Goal: Find specific page/section: Find specific page/section

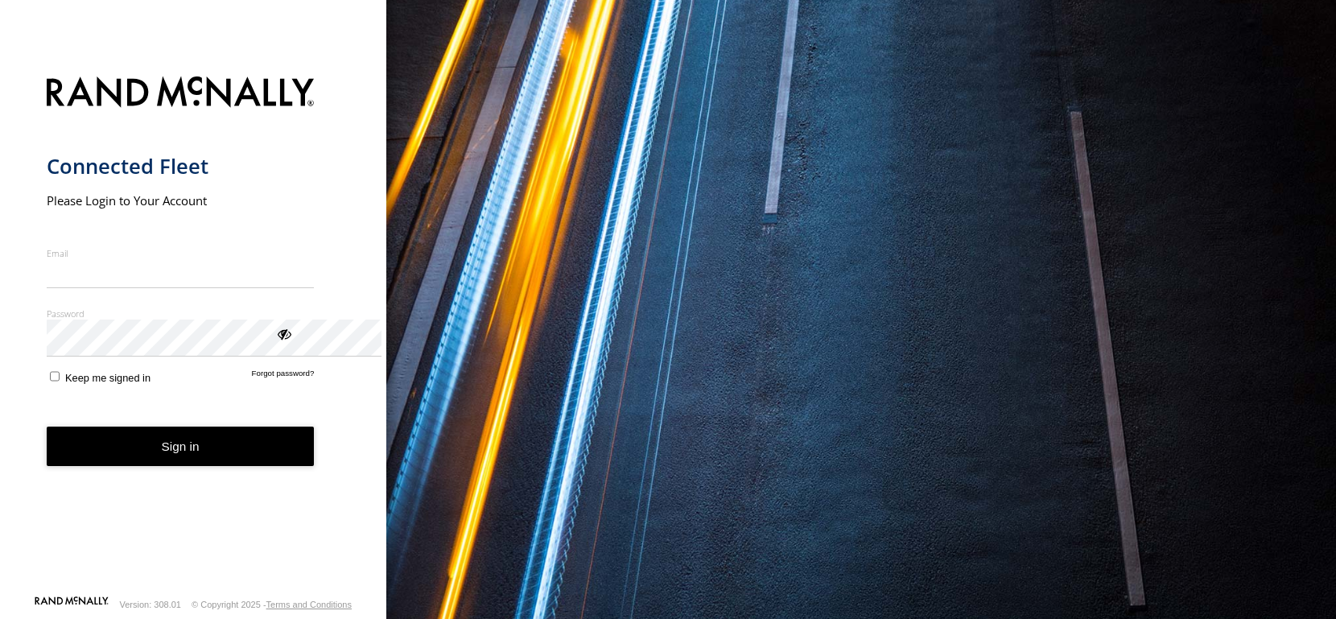
type input "**********"
click at [276, 466] on button "Sign in" at bounding box center [181, 445] width 268 height 39
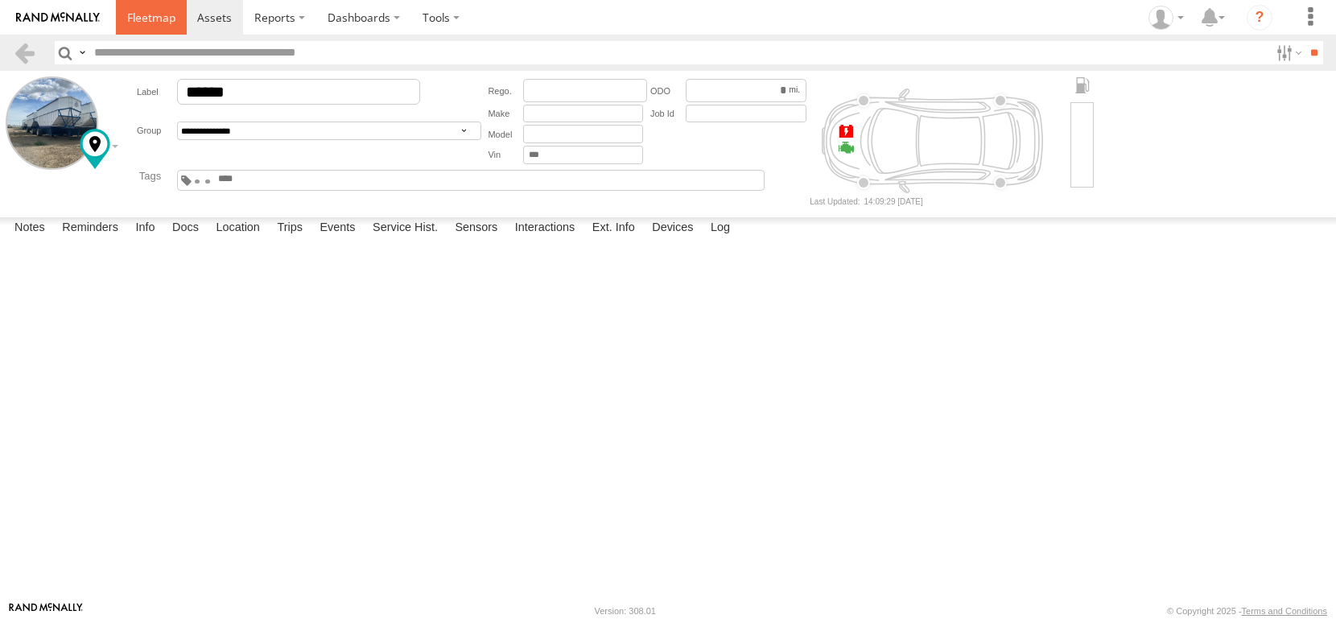
click at [175, 18] on span at bounding box center [151, 17] width 48 height 15
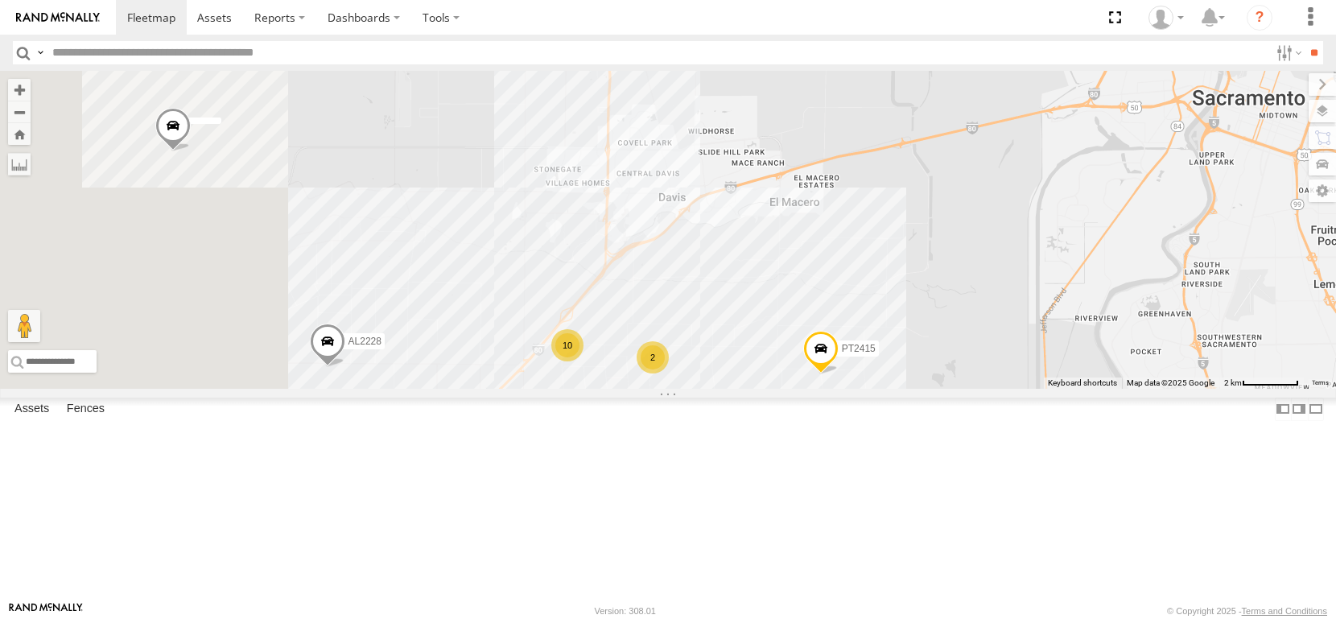
drag, startPoint x: 548, startPoint y: 241, endPoint x: 919, endPoint y: 480, distance: 441.3
click at [940, 389] on div "FRONTLOADER JD344H AL2261 PT2417 AL2119 PT2415 AL2293 AL2228 AL2381 2 10 2" at bounding box center [668, 230] width 1336 height 318
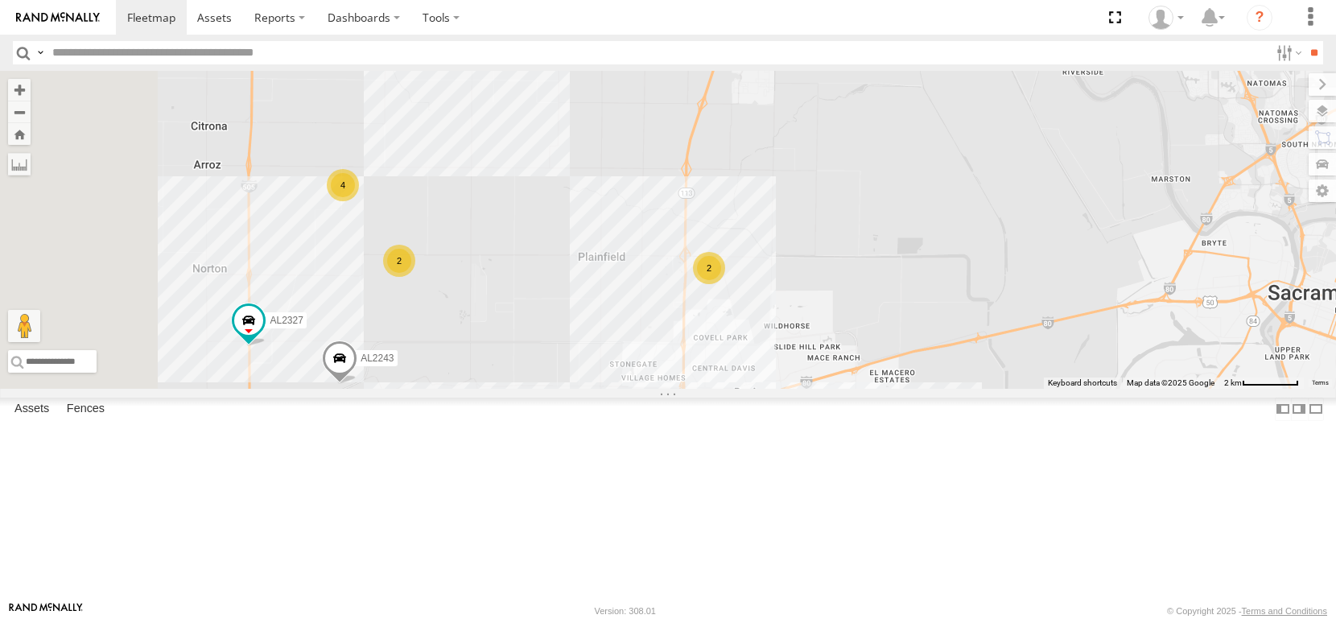
drag, startPoint x: 736, startPoint y: 249, endPoint x: 806, endPoint y: 443, distance: 206.9
click at [806, 389] on div "FRONTLOADER JD344H AL2261 PT2417 AL2119 PT2415 AL2293 AL2228 AL2381 AL2327 2 10…" at bounding box center [668, 230] width 1336 height 318
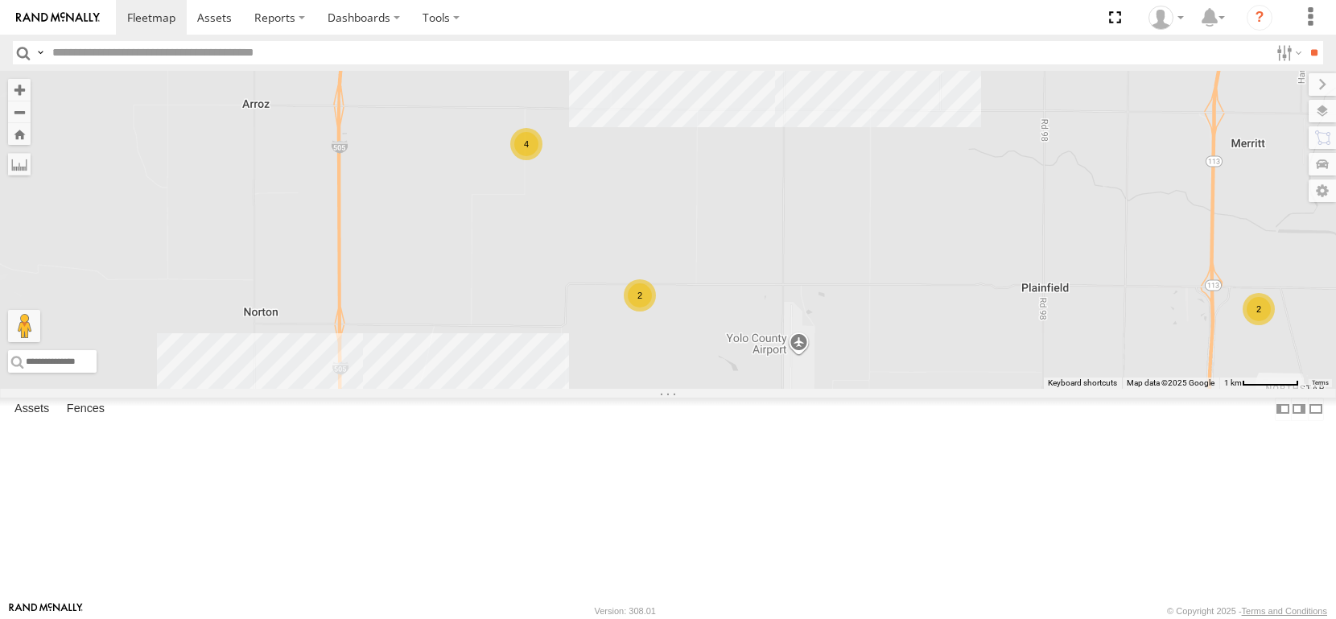
drag, startPoint x: 746, startPoint y: 294, endPoint x: 917, endPoint y: 327, distance: 174.5
click at [917, 327] on div "FRONTLOADER JD344H AL2261 PT2417 AL2119 PT2415 AL2293 AL2228 AL2381 AL2327 AL22…" at bounding box center [668, 230] width 1336 height 318
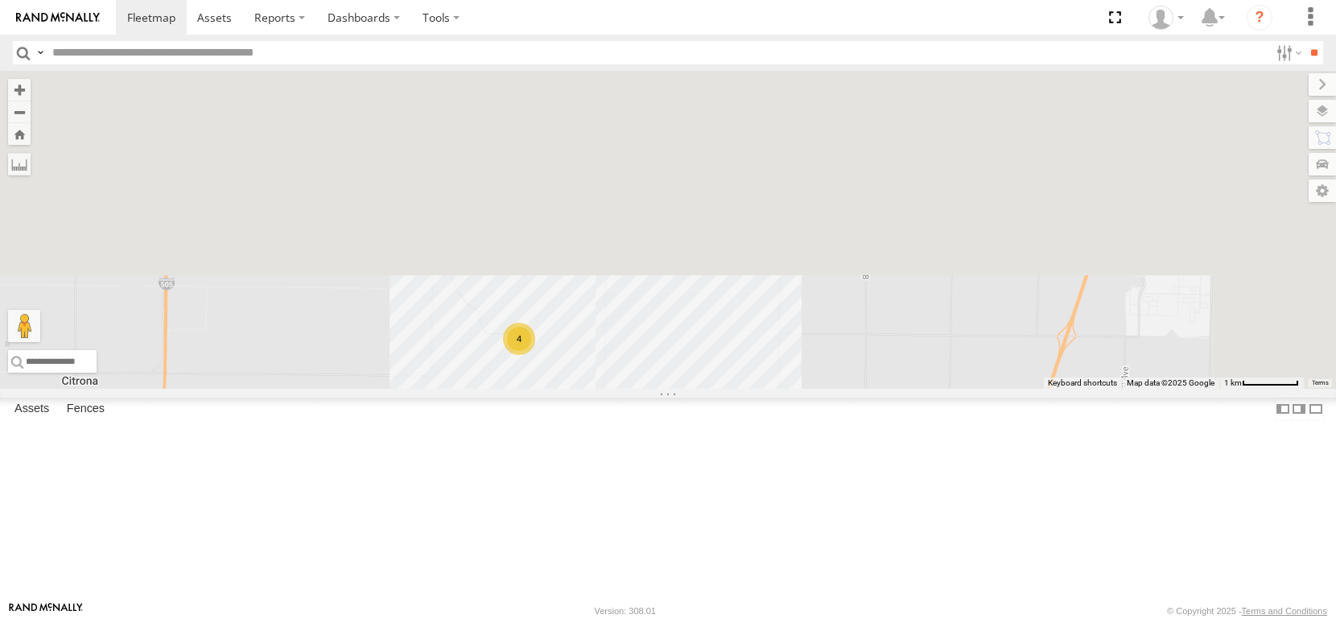
drag, startPoint x: 1169, startPoint y: 235, endPoint x: 1020, endPoint y: 601, distance: 395.5
click at [1038, 618] on html at bounding box center [668, 309] width 1336 height 619
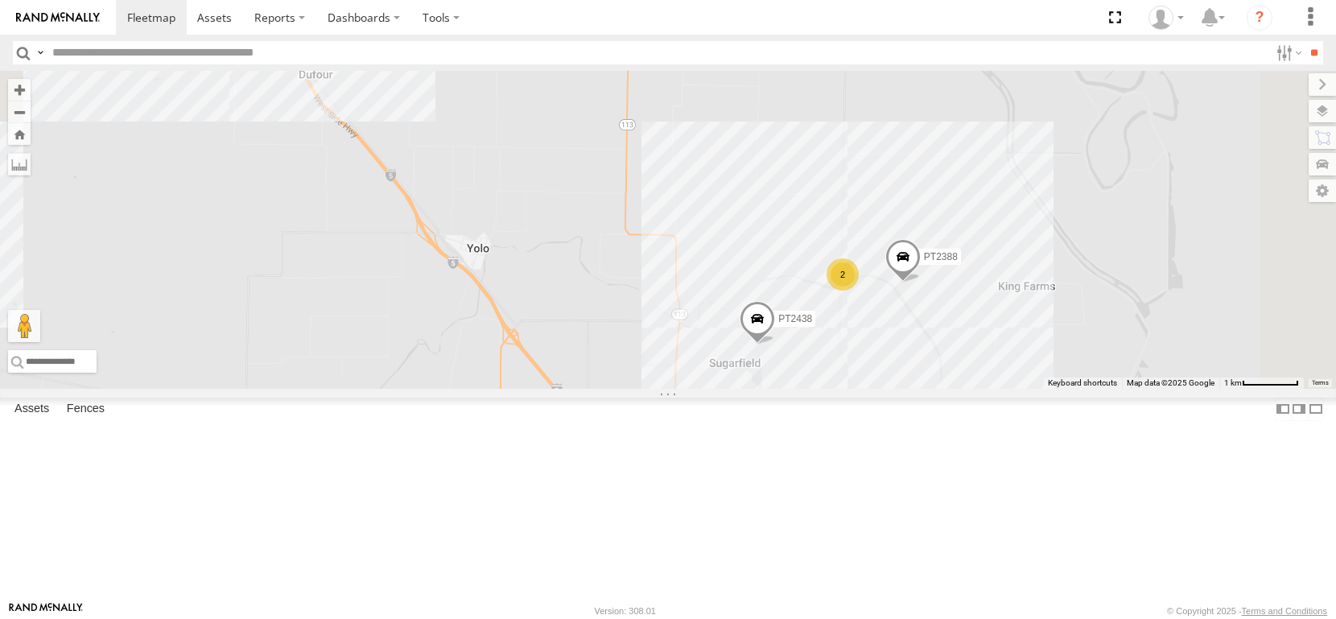
drag, startPoint x: 913, startPoint y: 248, endPoint x: 628, endPoint y: 464, distance: 358.4
click at [628, 389] on div "FRONTLOADER JD344H AL2261 PT2417 AL2119 PT2415 AL2293 AL2228 AL2381 AL2327 AL22…" at bounding box center [668, 230] width 1336 height 318
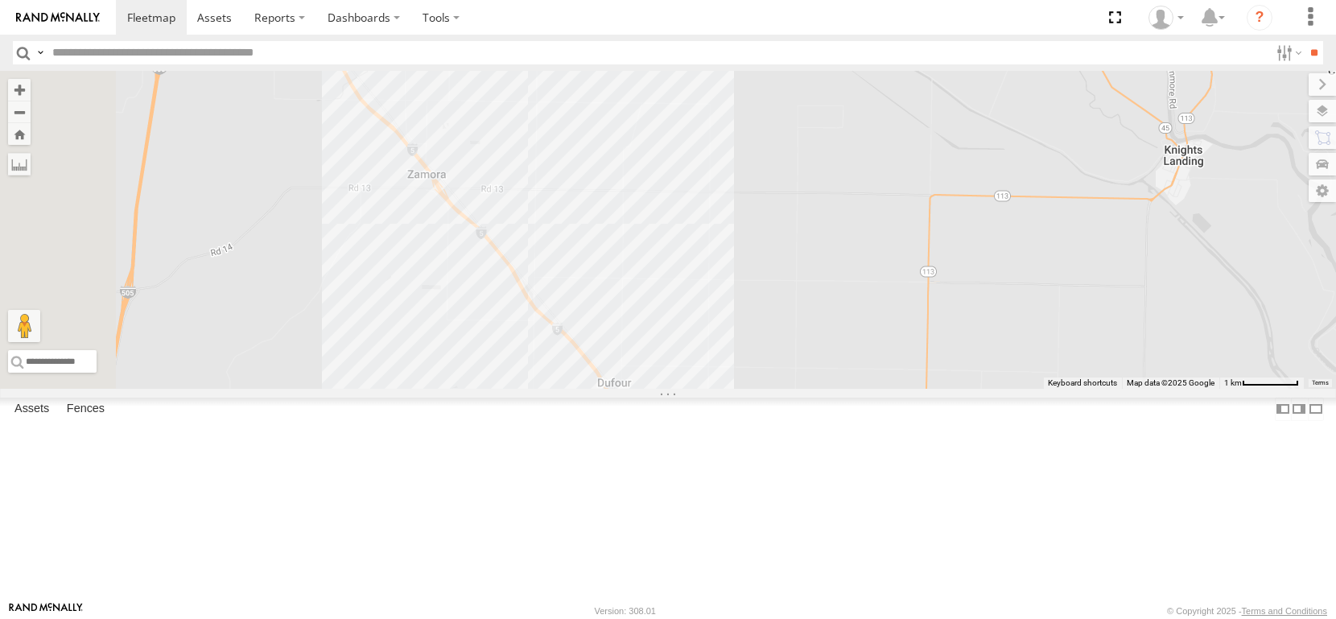
drag, startPoint x: 793, startPoint y: 311, endPoint x: 1115, endPoint y: 645, distance: 464.4
click at [1115, 618] on html at bounding box center [668, 309] width 1336 height 619
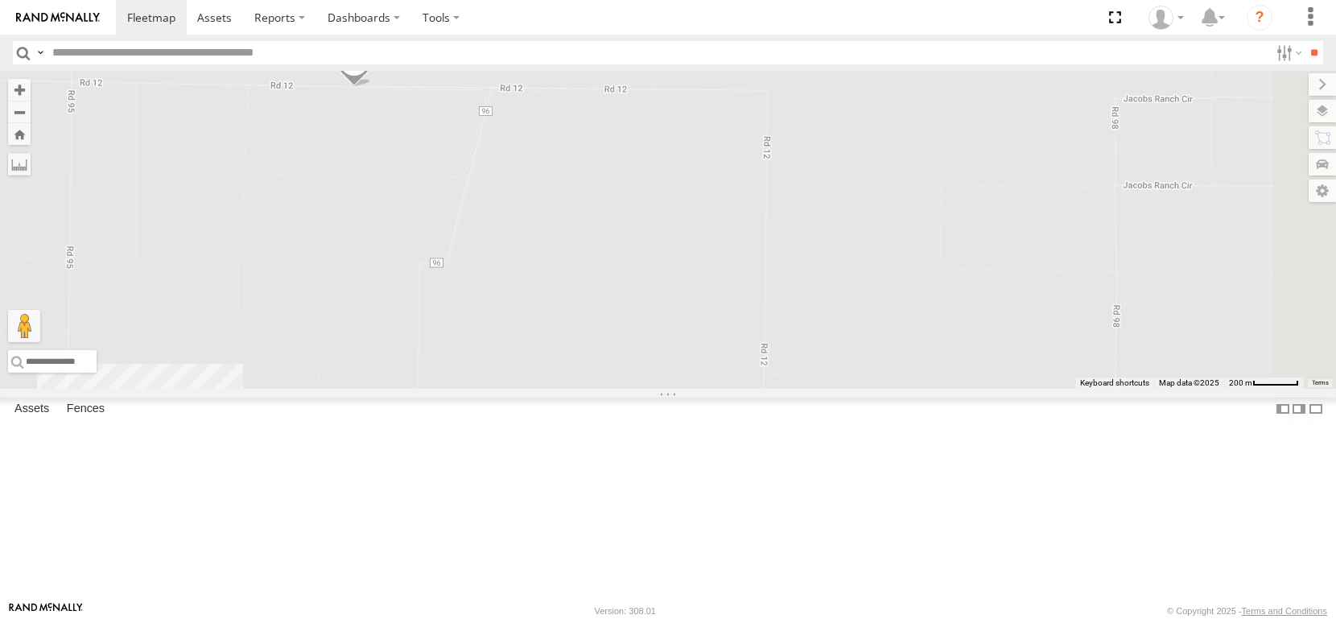
drag, startPoint x: 854, startPoint y: 296, endPoint x: 589, endPoint y: 268, distance: 266.2
click at [589, 268] on div "FRONTLOADER JD344H AL2261 PT2417 AL2119 PT2415 AL2293 AL2228 AL2381 AL2327 AL22…" at bounding box center [668, 230] width 1336 height 318
drag, startPoint x: 605, startPoint y: 480, endPoint x: 750, endPoint y: 259, distance: 263.8
click at [750, 252] on div "FRONTLOADER JD344H AL2261 PT2417 AL2119 PT2415 AL2293 AL2228 AL2381 AL2327 AL22…" at bounding box center [668, 230] width 1336 height 318
drag, startPoint x: 653, startPoint y: 262, endPoint x: 1008, endPoint y: 650, distance: 526.3
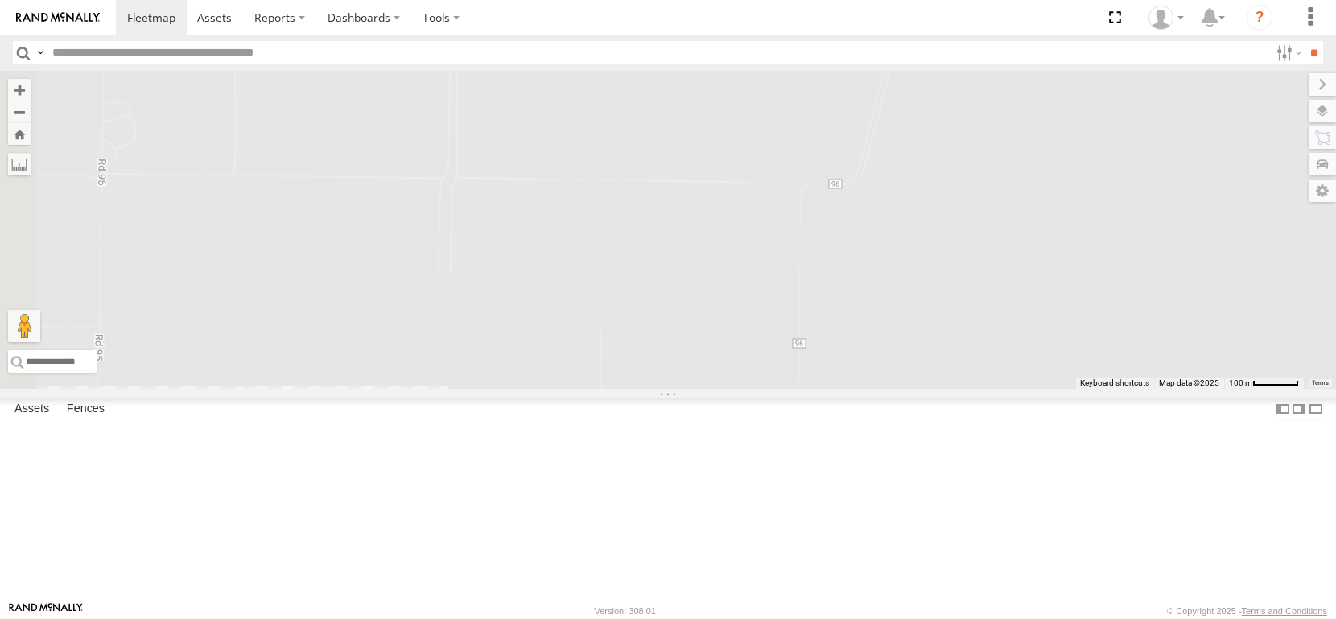
click at [1008, 618] on html at bounding box center [668, 309] width 1336 height 619
drag, startPoint x: 760, startPoint y: 267, endPoint x: 766, endPoint y: 637, distance: 370.2
click at [766, 618] on html at bounding box center [668, 309] width 1336 height 619
drag, startPoint x: 681, startPoint y: 383, endPoint x: 782, endPoint y: 448, distance: 120.5
click at [745, 389] on div "FRONTLOADER JD344H AL2261 PT2417 AL2119 PT2415 AL2293 AL2228 AL2381 AL2327 AL22…" at bounding box center [668, 230] width 1336 height 318
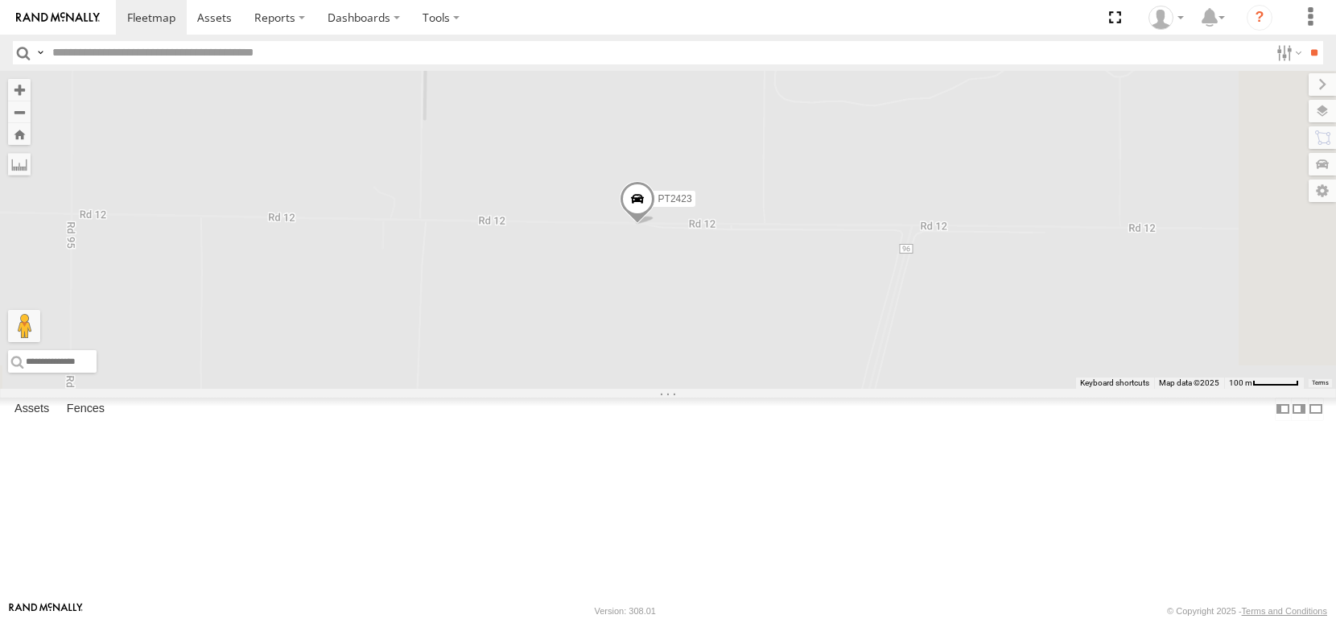
drag, startPoint x: 772, startPoint y: 342, endPoint x: 575, endPoint y: 84, distance: 324.3
click at [574, 85] on div "FRONTLOADER JD344H AL2261 PT2417 AL2119 PT2415 AL2293 AL2228 AL2381 AL2327 AL22…" at bounding box center [668, 230] width 1336 height 318
drag, startPoint x: 748, startPoint y: 418, endPoint x: 751, endPoint y: 248, distance: 169.8
click at [753, 249] on div "FRONTLOADER JD344H AL2261 PT2417 AL2119 PT2415 AL2293 AL2228 AL2381 AL2327 AL22…" at bounding box center [668, 230] width 1336 height 318
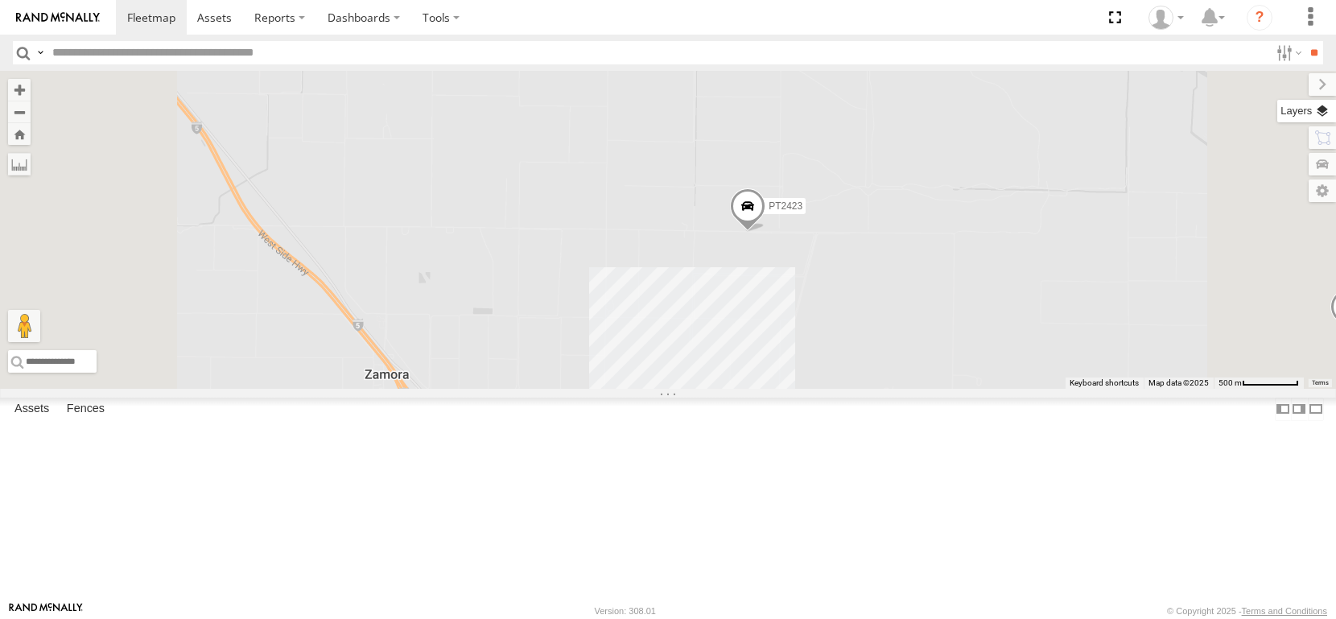
click at [1326, 120] on label at bounding box center [1306, 111] width 59 height 23
click at [0, 0] on span "Basemaps" at bounding box center [0, 0] width 0 height 0
click at [0, 0] on span "Satellite + Roadmap" at bounding box center [0, 0] width 0 height 0
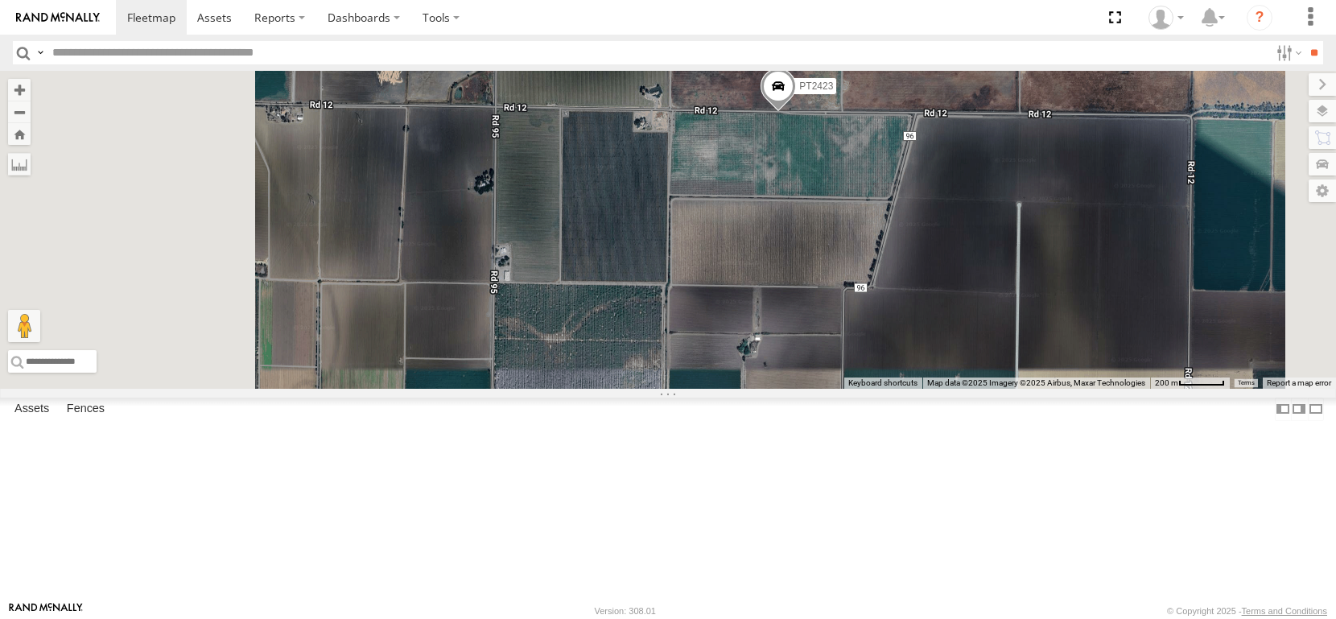
drag, startPoint x: 879, startPoint y: 421, endPoint x: 962, endPoint y: 315, distance: 134.2
click at [962, 315] on div "FRONTLOADER JD344H AL2261 PT2417 AL2119 PT2415 AL2293 AL2228 AL2381 AL2327 AL22…" at bounding box center [668, 230] width 1336 height 318
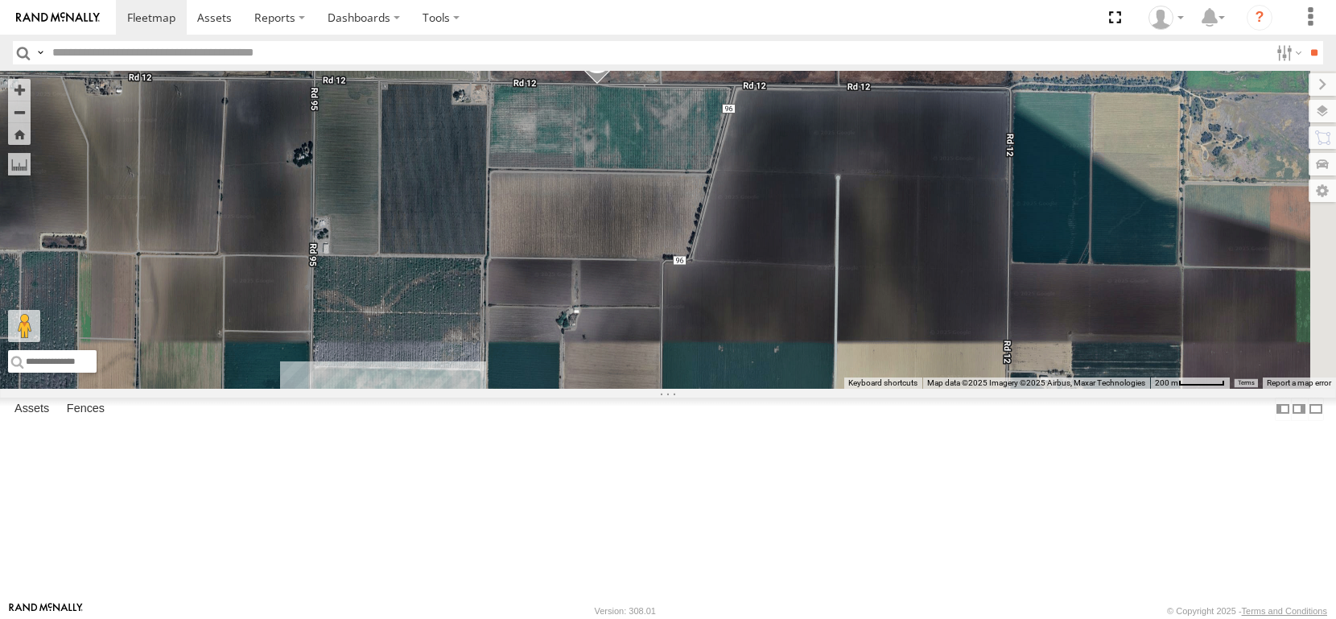
drag, startPoint x: 925, startPoint y: 347, endPoint x: 727, endPoint y: 336, distance: 199.1
click at [727, 336] on div "FRONTLOADER JD344H AL2261 PT2417 AL2119 PT2415 AL2293 AL2228 AL2381 AL2327 AL22…" at bounding box center [668, 230] width 1336 height 318
